Goal: Task Accomplishment & Management: Manage account settings

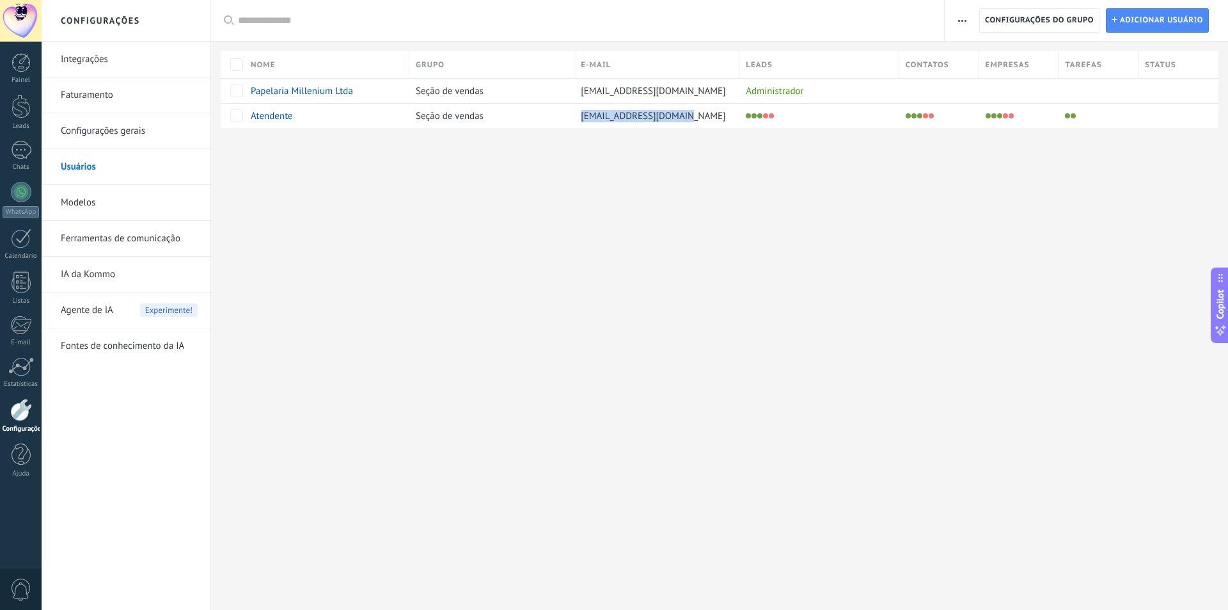
click at [1176, 609] on html ".abccls-1,.abccls-2{fill-rule:evenodd}.abccls-2{fill:#fff} .abfcls-1{fill:none}…" at bounding box center [614, 305] width 1228 height 610
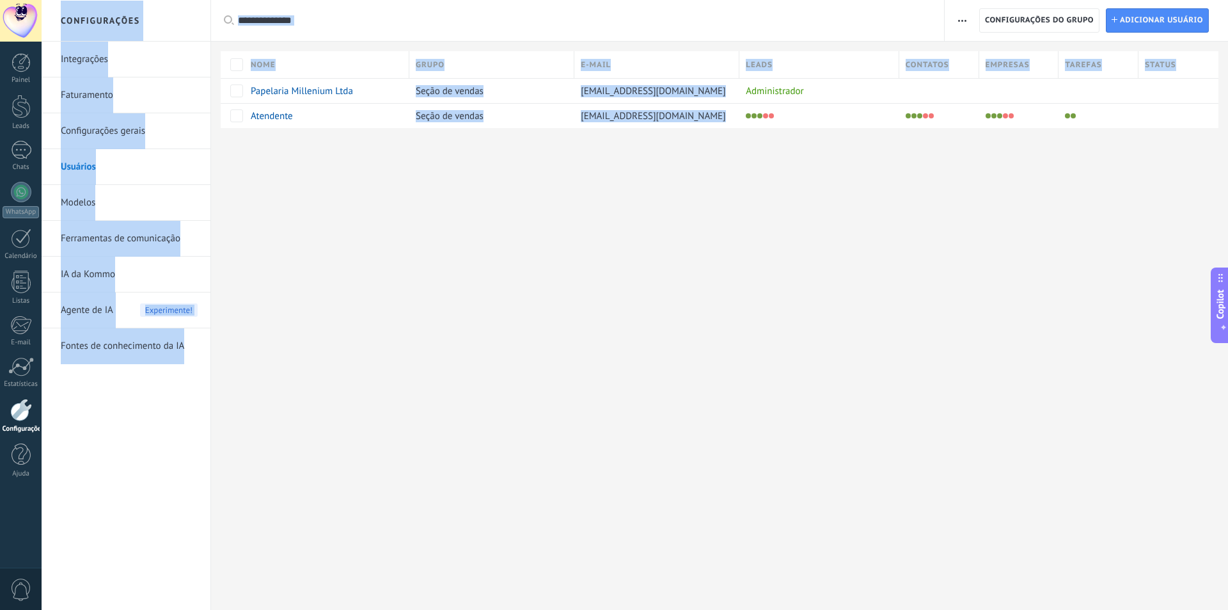
click at [785, 374] on div "Configurações Integrações Faturamento Configurações gerais Usuários Modelos Fer…" at bounding box center [635, 305] width 1187 height 610
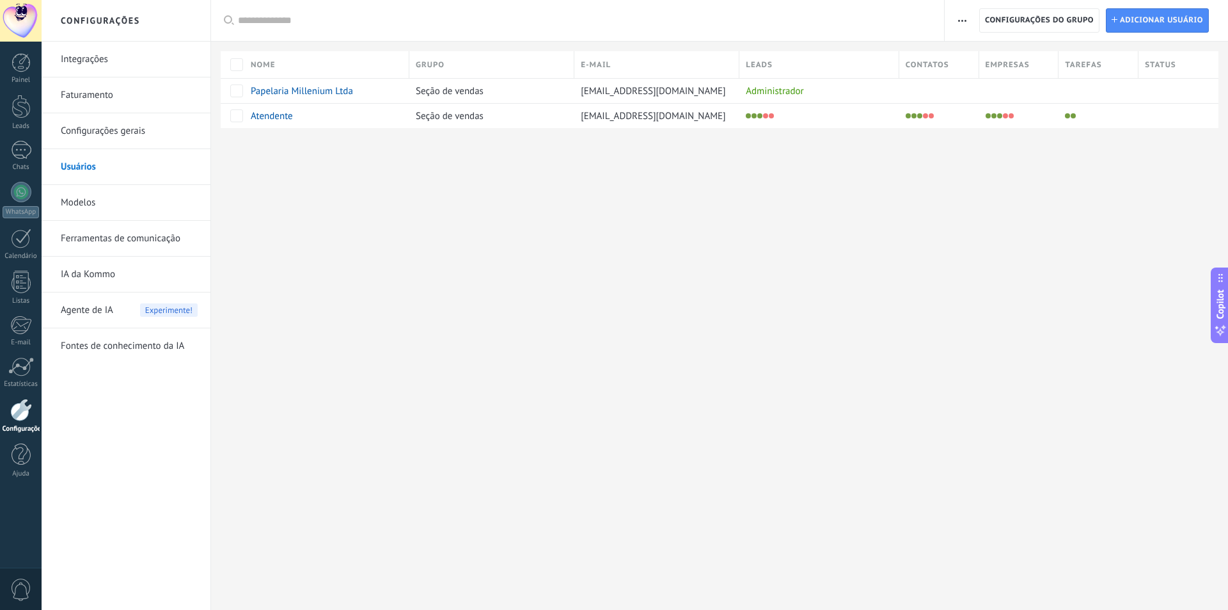
click at [27, 411] on div at bounding box center [21, 410] width 22 height 22
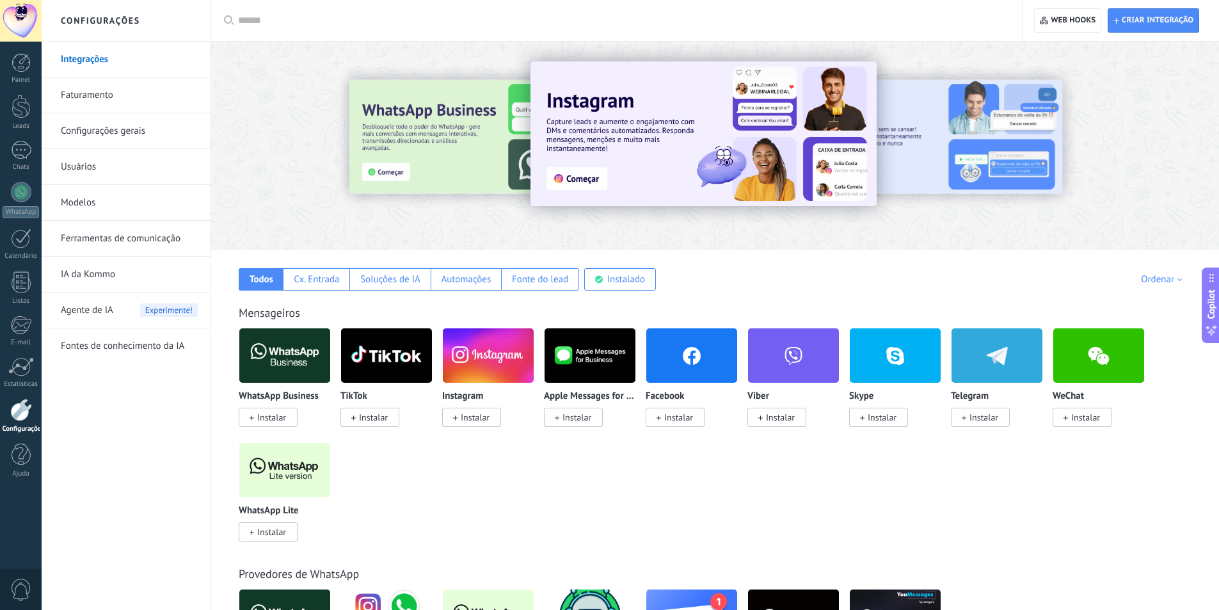
click at [120, 159] on link "Usuários" at bounding box center [129, 167] width 137 height 36
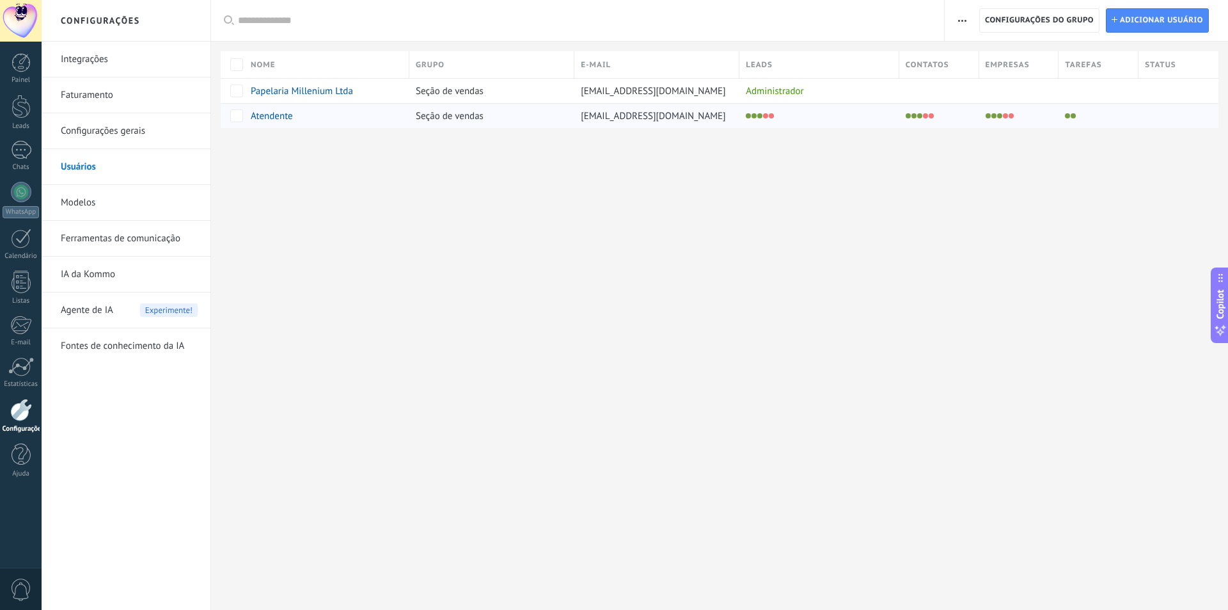
click at [285, 116] on span "Atendente" at bounding box center [272, 116] width 42 height 12
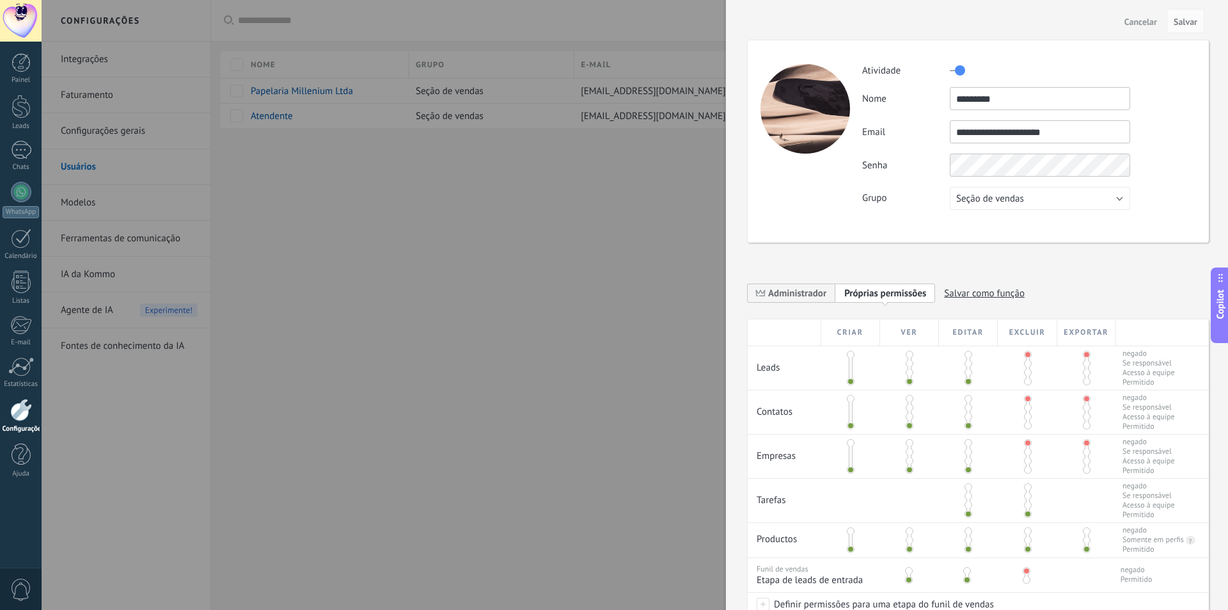
click at [1148, 22] on span "Cancelar" at bounding box center [1141, 21] width 33 height 9
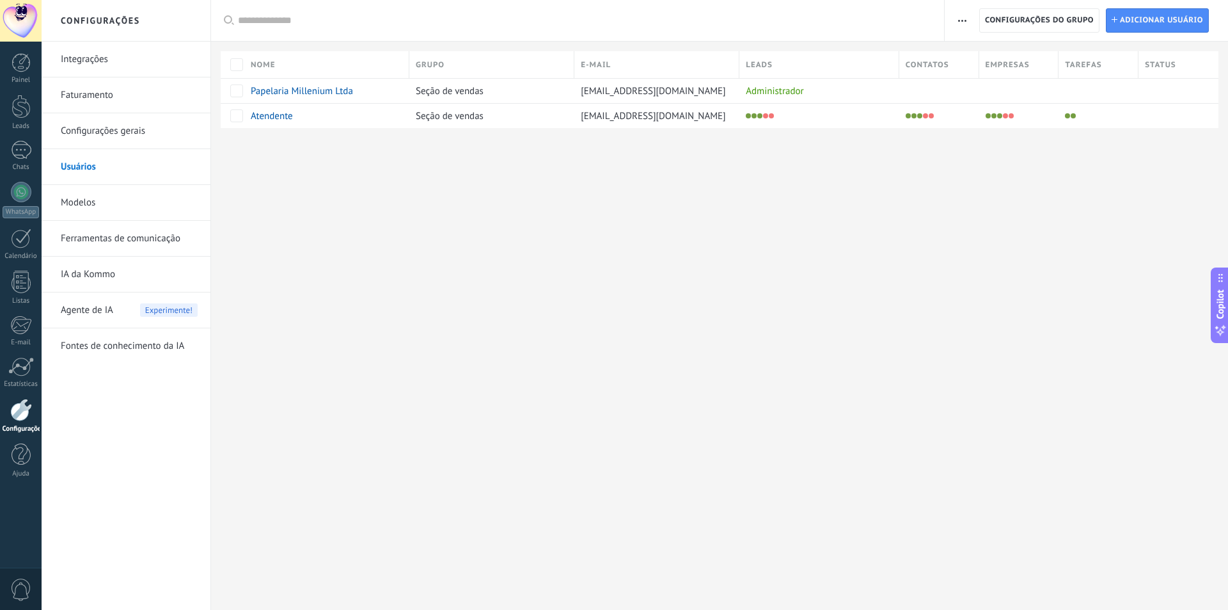
click at [104, 132] on link "Configurações gerais" at bounding box center [129, 131] width 137 height 36
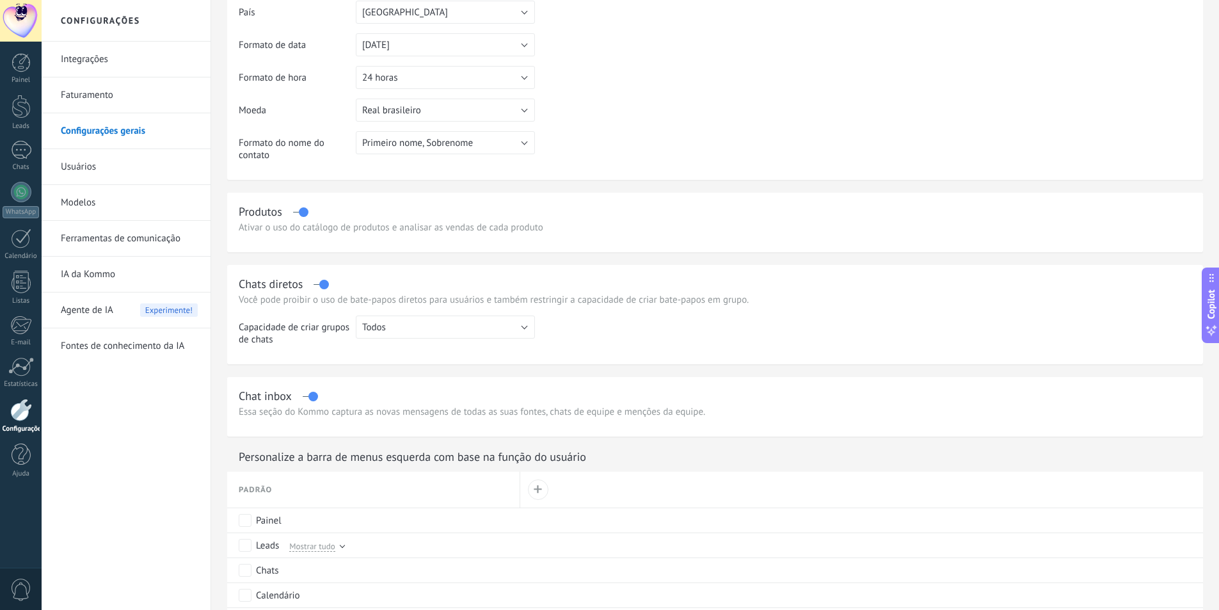
scroll to position [128, 0]
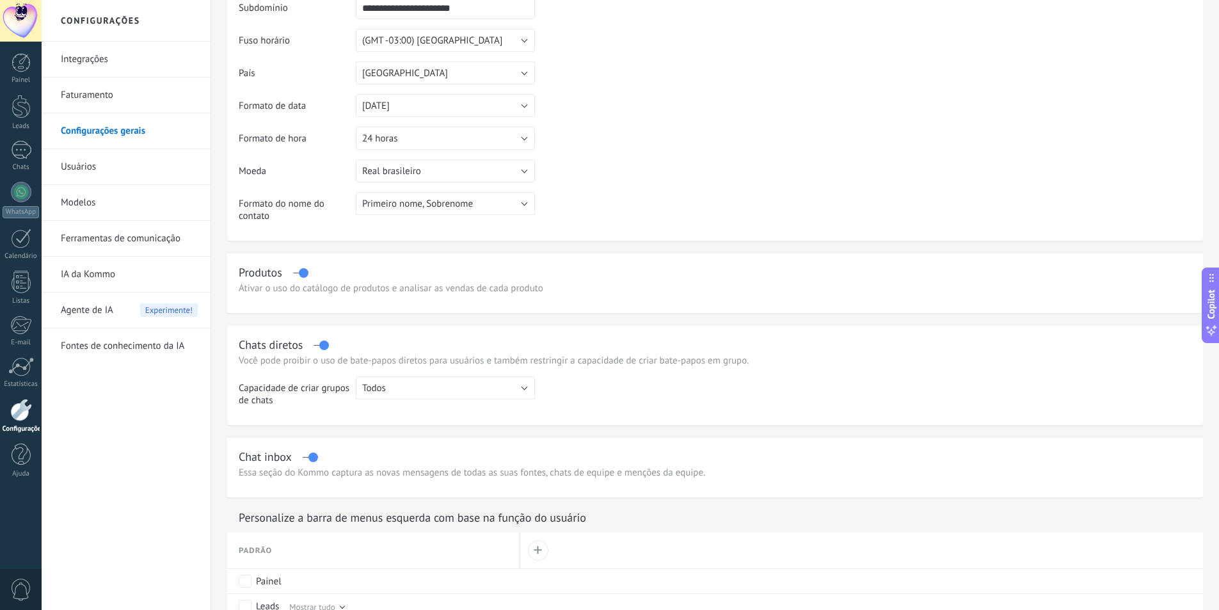
click at [129, 53] on link "Integrações" at bounding box center [129, 60] width 137 height 36
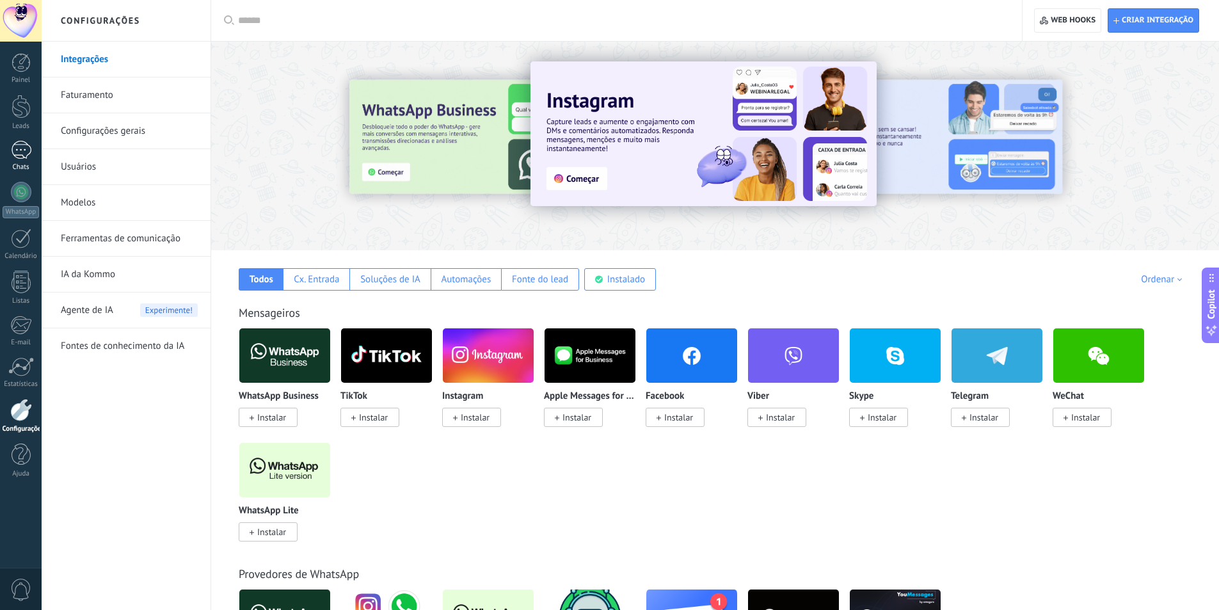
click at [25, 145] on div at bounding box center [21, 150] width 20 height 19
